Goal: Transaction & Acquisition: Purchase product/service

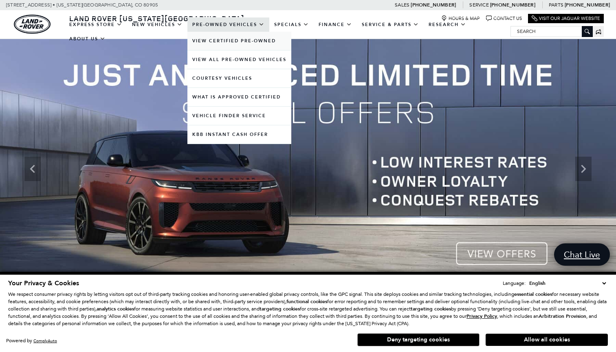
click at [244, 48] on link "View Certified Pre-Owned" at bounding box center [239, 41] width 104 height 18
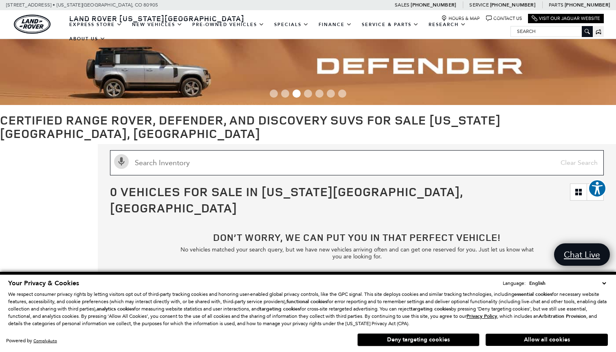
click at [167, 152] on input "Search Inventory" at bounding box center [357, 162] width 494 height 25
type input "cyber"
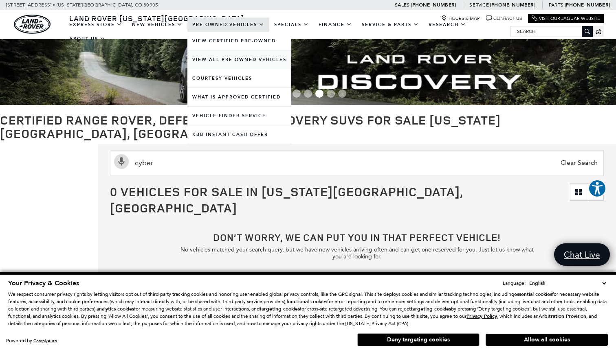
click at [230, 66] on link "View All Pre-Owned Vehicles" at bounding box center [239, 59] width 104 height 18
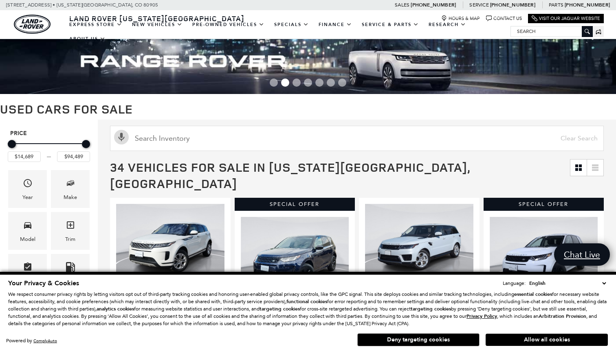
scroll to position [39, 0]
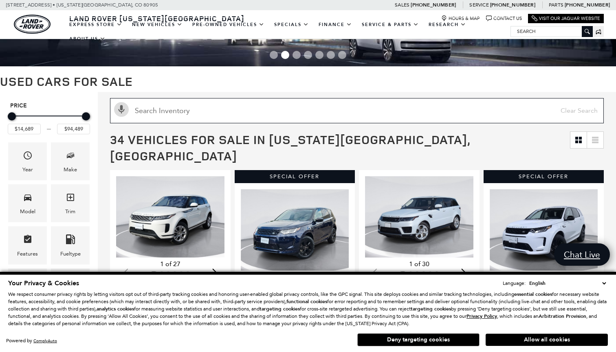
click at [288, 114] on input "Search Inventory" at bounding box center [357, 110] width 494 height 25
type input "tesla"
type input "$72,589"
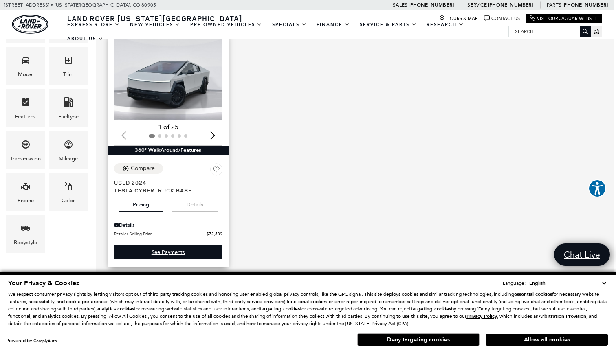
scroll to position [166, 2]
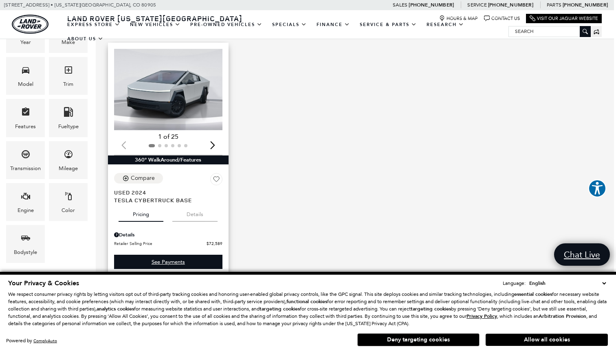
click at [190, 71] on img "1 / 2" at bounding box center [168, 89] width 108 height 81
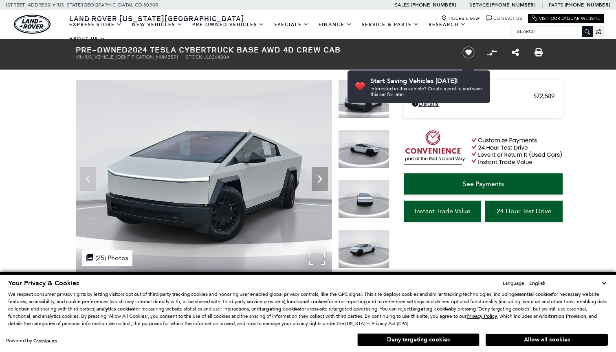
scroll to position [54, 0]
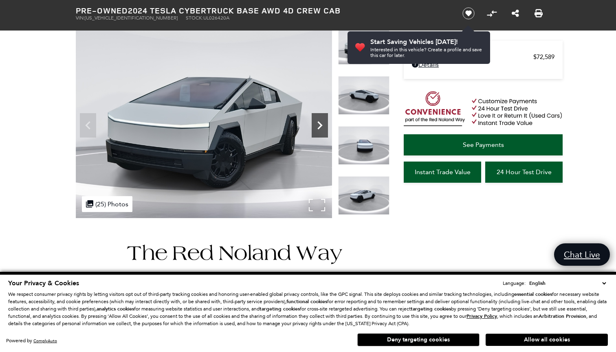
click at [317, 128] on icon "Next" at bounding box center [319, 125] width 16 height 16
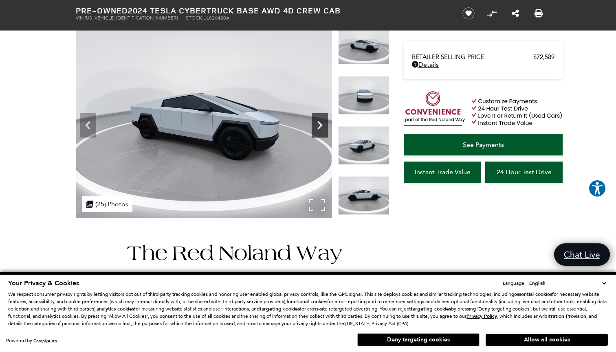
click at [317, 128] on icon "Next" at bounding box center [319, 125] width 16 height 16
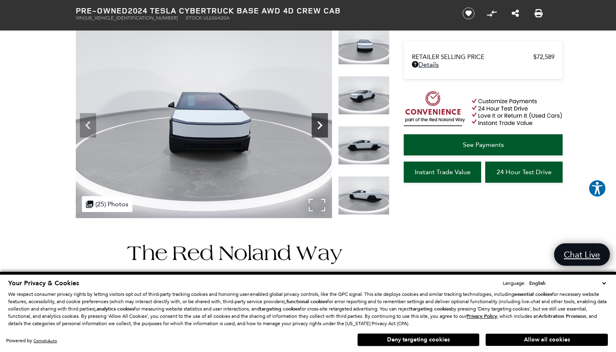
click at [319, 125] on icon "Next" at bounding box center [319, 125] width 16 height 16
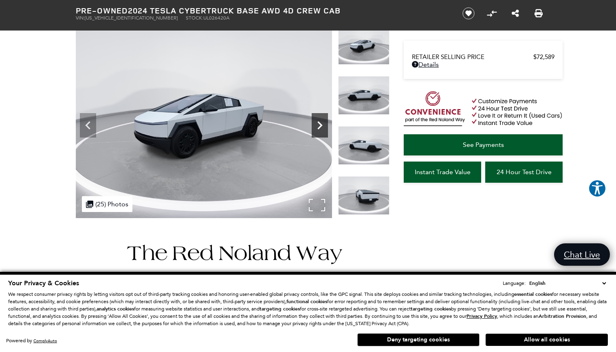
click at [319, 125] on icon "Next" at bounding box center [319, 125] width 16 height 16
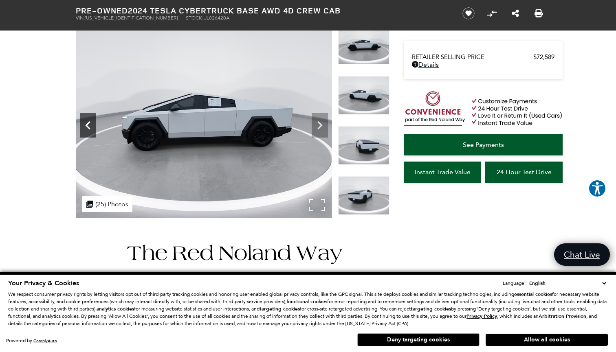
click at [88, 123] on icon "Previous" at bounding box center [87, 125] width 5 height 8
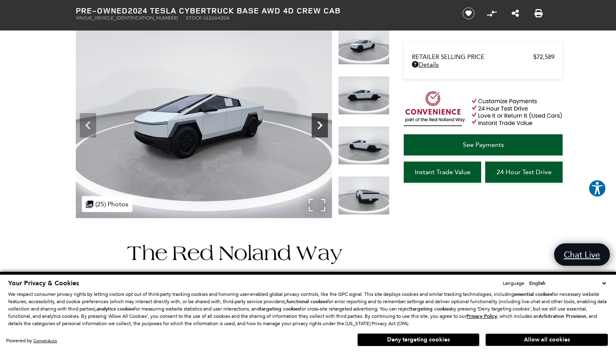
click at [321, 124] on icon "Next" at bounding box center [319, 125] width 5 height 8
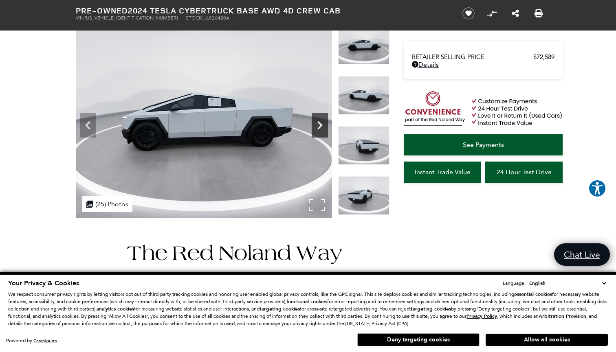
click at [319, 125] on icon "Next" at bounding box center [319, 125] width 16 height 16
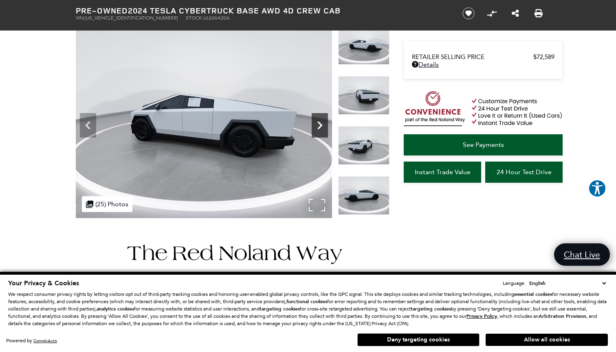
click at [319, 125] on icon "Next" at bounding box center [319, 125] width 16 height 16
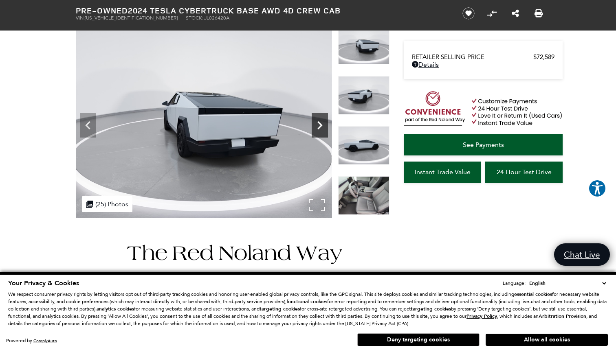
click at [319, 125] on icon "Next" at bounding box center [319, 125] width 16 height 16
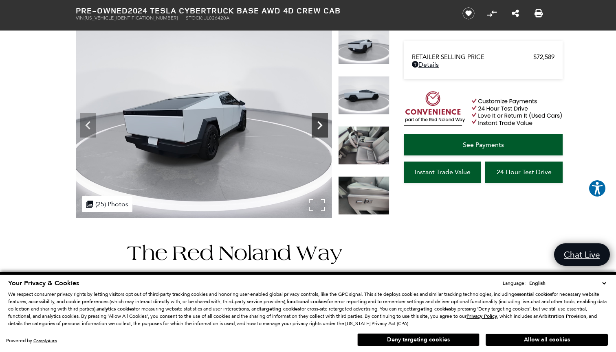
click at [319, 125] on icon "Next" at bounding box center [319, 125] width 16 height 16
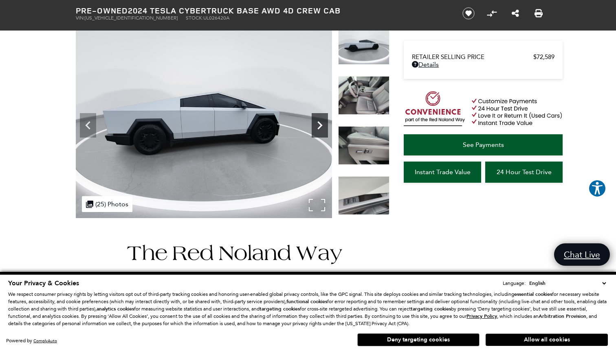
click at [319, 125] on icon "Next" at bounding box center [319, 125] width 16 height 16
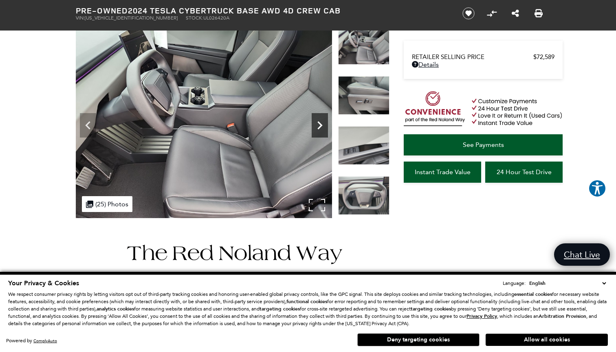
click at [320, 124] on icon "Next" at bounding box center [319, 125] width 5 height 8
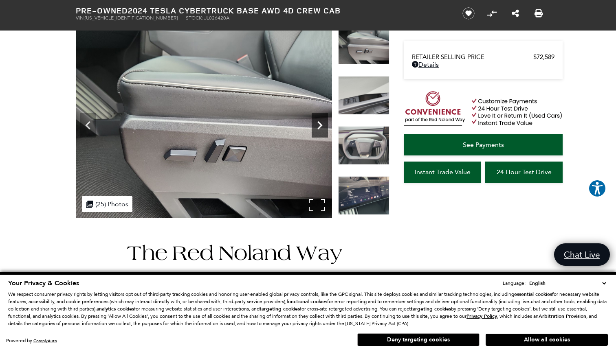
click at [320, 124] on icon "Next" at bounding box center [319, 125] width 5 height 8
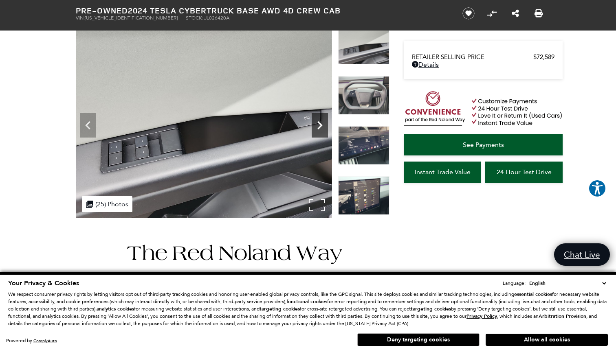
click at [320, 124] on icon "Next" at bounding box center [319, 125] width 5 height 8
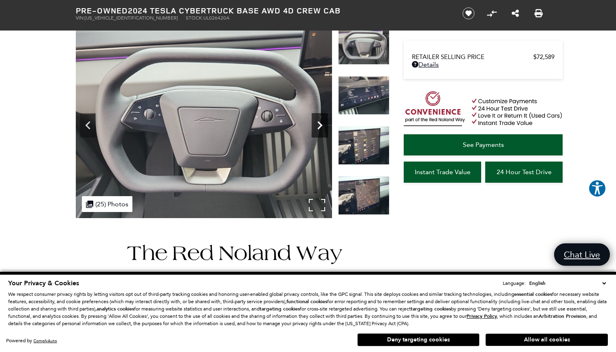
click at [320, 124] on icon "Next" at bounding box center [319, 125] width 5 height 8
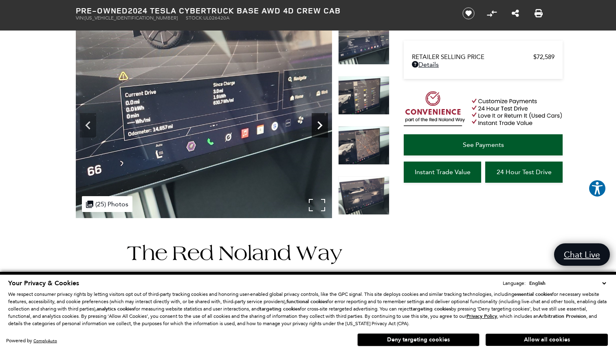
click at [320, 124] on icon "Next" at bounding box center [319, 125] width 5 height 8
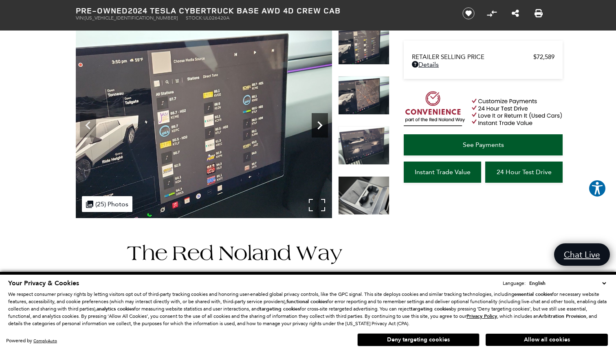
click at [320, 124] on icon "Next" at bounding box center [319, 125] width 5 height 8
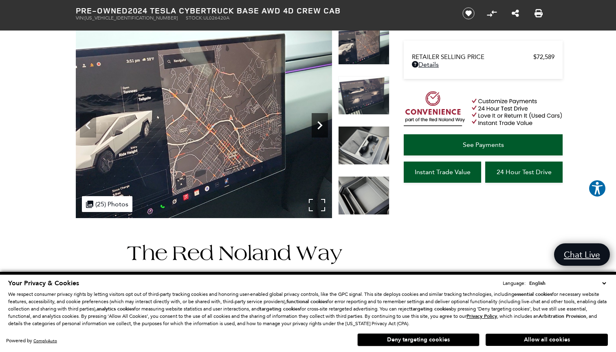
click at [320, 124] on icon "Next" at bounding box center [319, 125] width 5 height 8
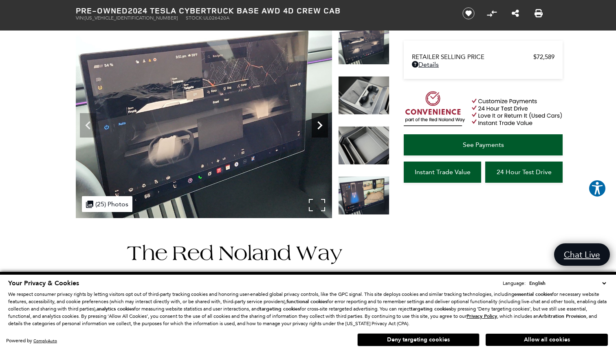
click at [320, 124] on icon "Next" at bounding box center [319, 125] width 5 height 8
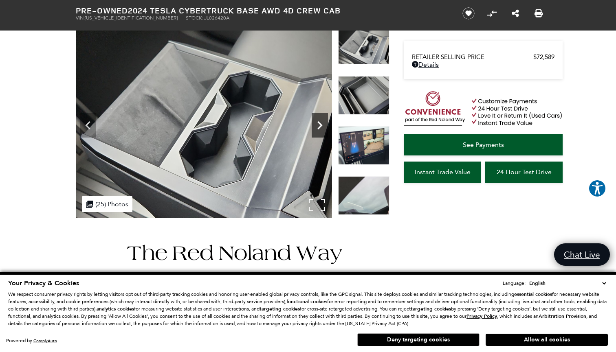
click at [320, 124] on icon "Next" at bounding box center [319, 125] width 5 height 8
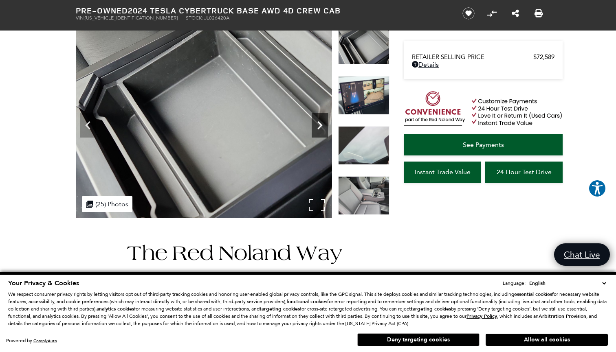
click at [320, 124] on icon "Next" at bounding box center [319, 125] width 5 height 8
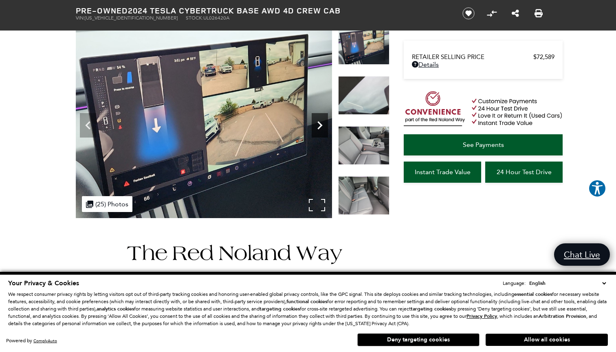
click at [323, 125] on icon "Next" at bounding box center [319, 125] width 16 height 16
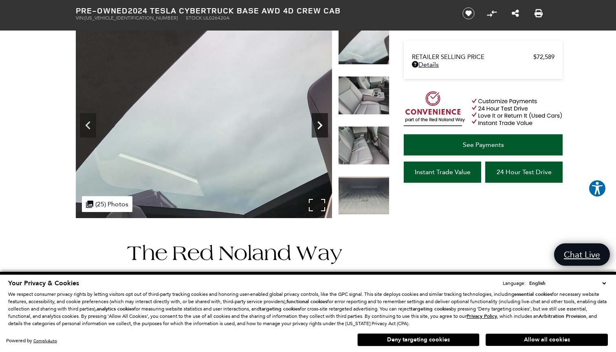
click at [322, 125] on icon "Next" at bounding box center [319, 125] width 16 height 16
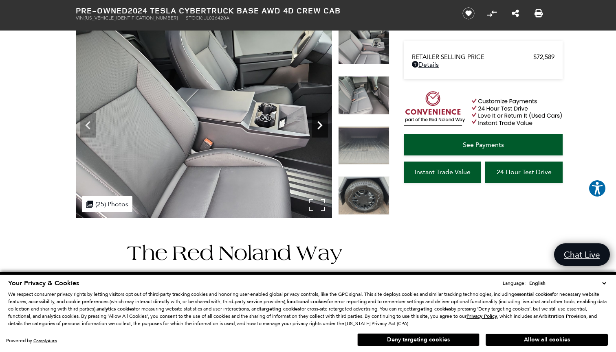
click at [320, 125] on icon "Next" at bounding box center [319, 125] width 16 height 16
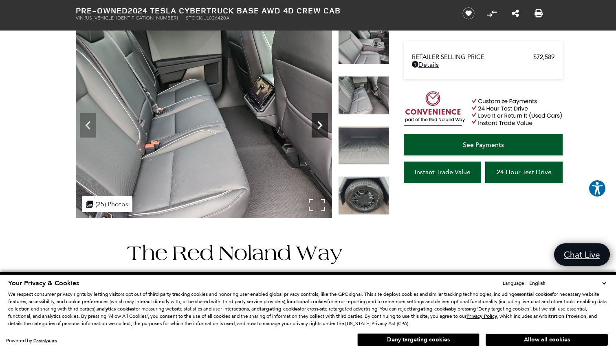
click at [320, 125] on icon "Next" at bounding box center [319, 125] width 16 height 16
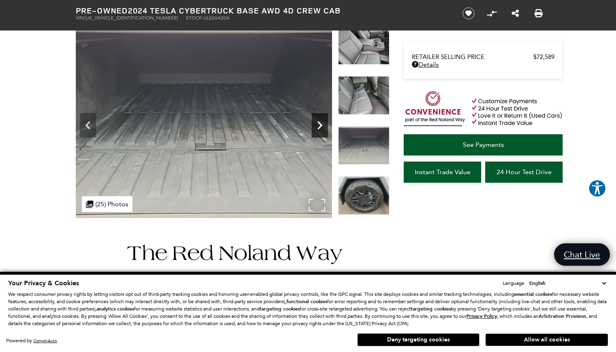
click at [320, 125] on icon "Next" at bounding box center [319, 125] width 16 height 16
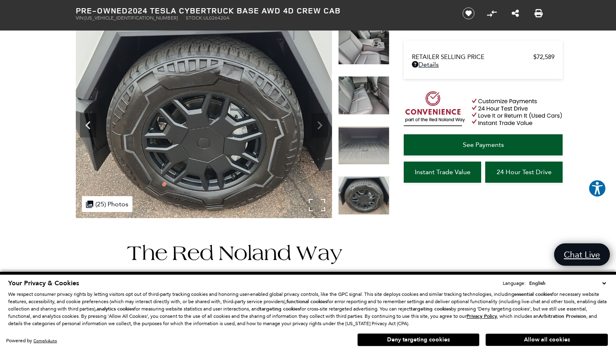
click at [320, 125] on img at bounding box center [204, 122] width 256 height 192
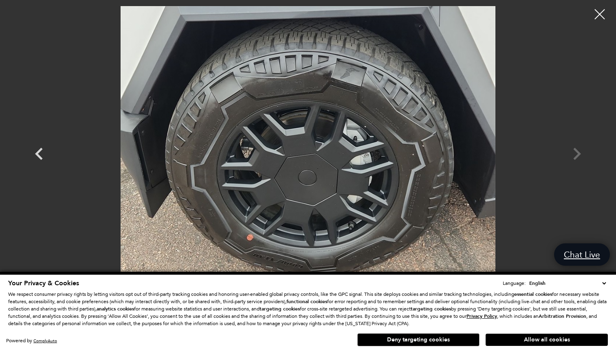
click at [579, 156] on div at bounding box center [308, 146] width 570 height 281
click at [578, 154] on div at bounding box center [308, 146] width 570 height 281
click at [604, 10] on div at bounding box center [600, 15] width 22 height 22
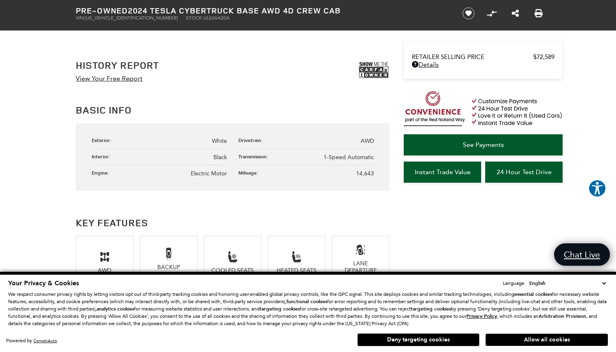
scroll to position [452, 0]
